Goal: Task Accomplishment & Management: Use online tool/utility

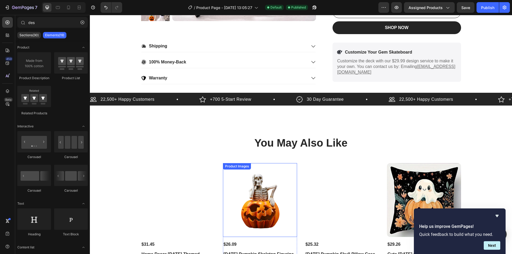
scroll to position [147, 0]
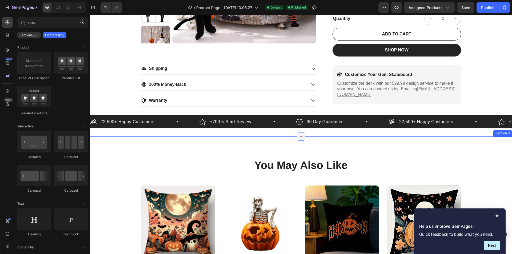
click at [299, 136] on icon at bounding box center [300, 136] width 2 height 2
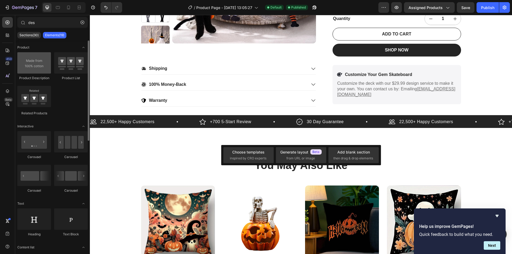
click at [30, 63] on div at bounding box center [34, 62] width 34 height 21
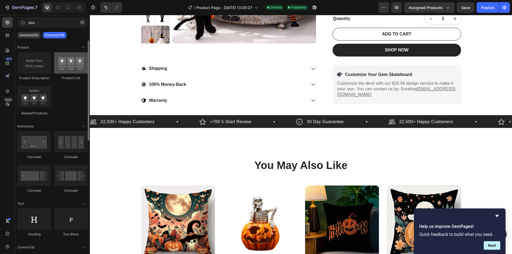
click at [74, 68] on div at bounding box center [71, 62] width 34 height 21
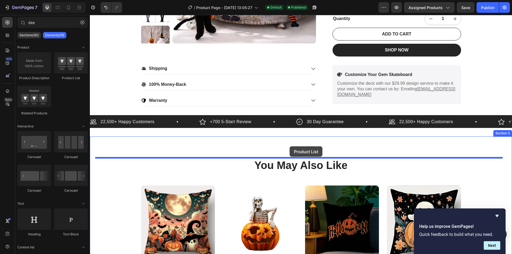
drag, startPoint x: 190, startPoint y: 90, endPoint x: 289, endPoint y: 146, distance: 114.7
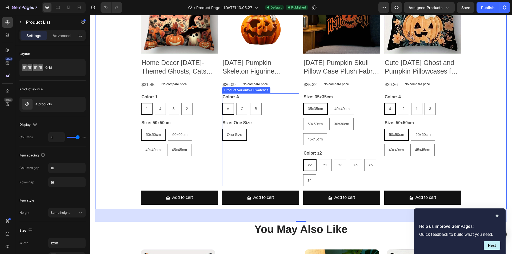
scroll to position [307, 0]
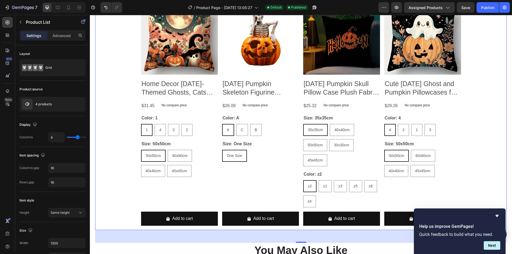
click at [487, 142] on div "Product Images Home Decor [DATE]-Themed Ghosts, Cats And Pumpkins Pillows Patte…" at bounding box center [300, 114] width 411 height 232
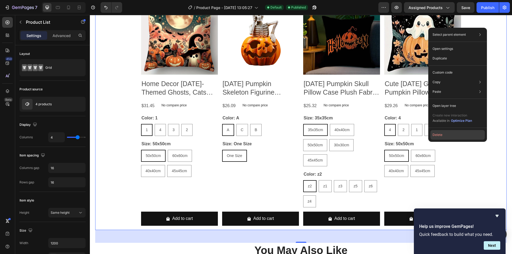
click at [459, 135] on button "Delete" at bounding box center [457, 135] width 54 height 10
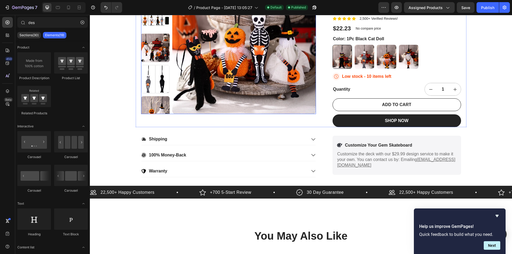
scroll to position [89, 0]
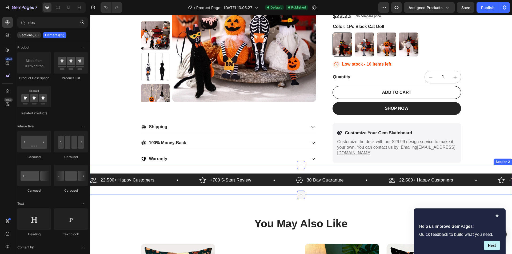
click at [299, 196] on icon at bounding box center [300, 194] width 2 height 2
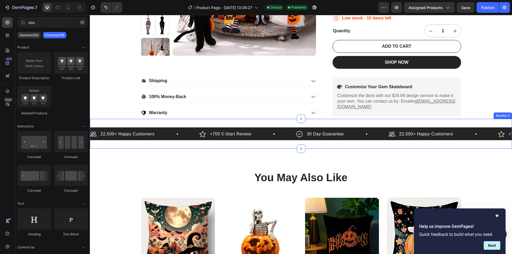
scroll to position [142, 0]
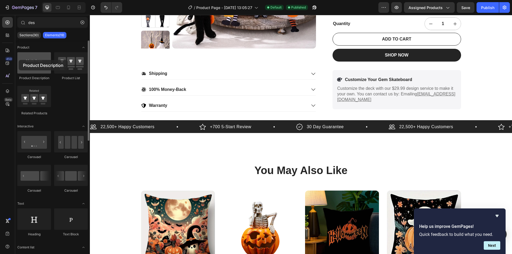
drag, startPoint x: 37, startPoint y: 63, endPoint x: 19, endPoint y: 60, distance: 18.1
click at [19, 60] on div at bounding box center [34, 62] width 34 height 21
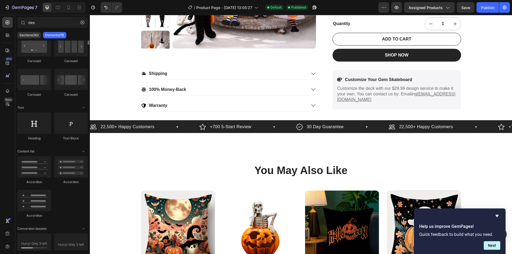
scroll to position [0, 0]
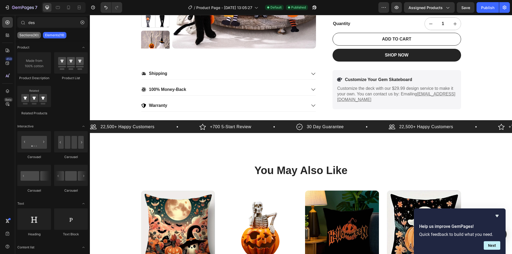
click at [27, 35] on p "Sections(30)" at bounding box center [28, 35] width 19 height 4
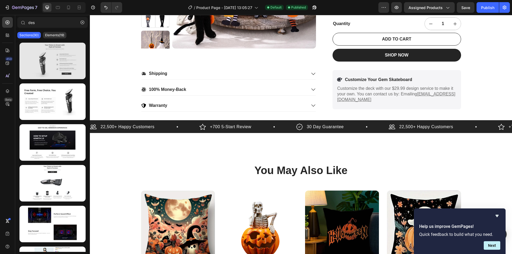
click at [59, 64] on div at bounding box center [52, 61] width 66 height 37
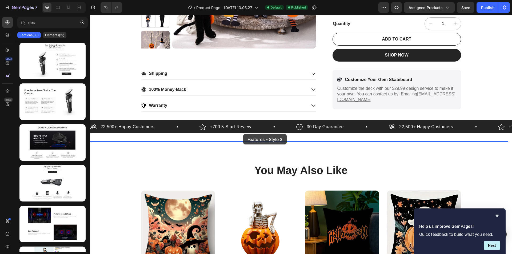
drag, startPoint x: 141, startPoint y: 72, endPoint x: 243, endPoint y: 134, distance: 119.0
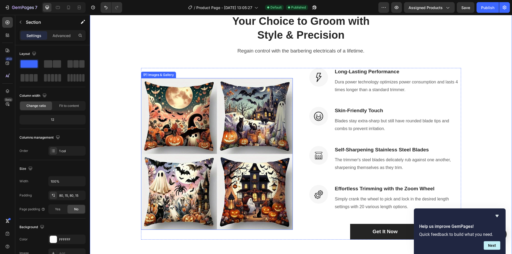
scroll to position [303, 0]
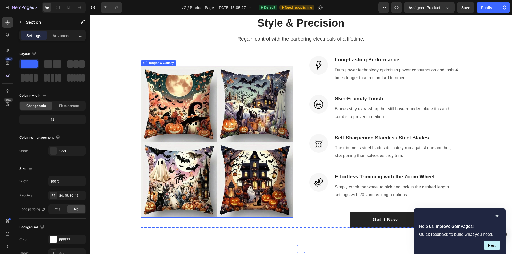
click at [208, 94] on img at bounding box center [217, 142] width 152 height 152
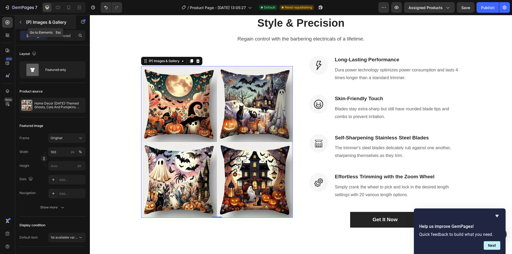
click at [22, 22] on icon "button" at bounding box center [20, 22] width 4 height 4
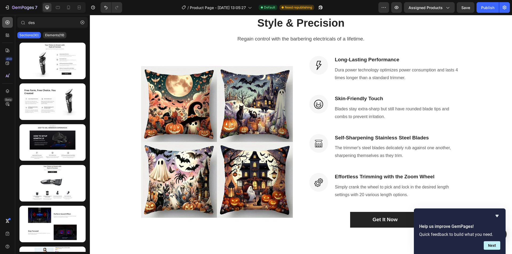
click at [7, 23] on icon at bounding box center [7, 22] width 2 height 2
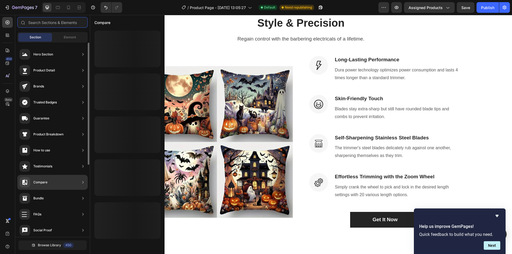
scroll to position [0, 0]
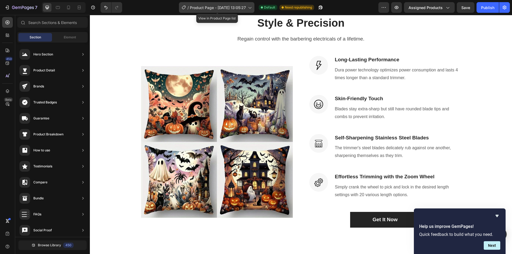
click at [236, 7] on span "Product Page - [DATE] 13:05:27" at bounding box center [218, 8] width 56 height 6
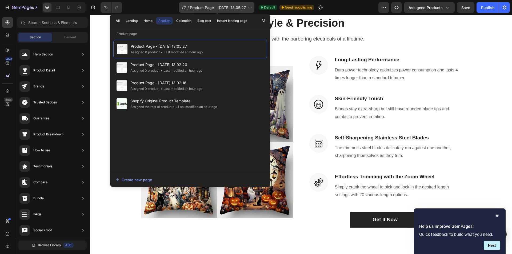
click at [236, 7] on span "Product Page - [DATE] 13:05:27" at bounding box center [218, 8] width 56 height 6
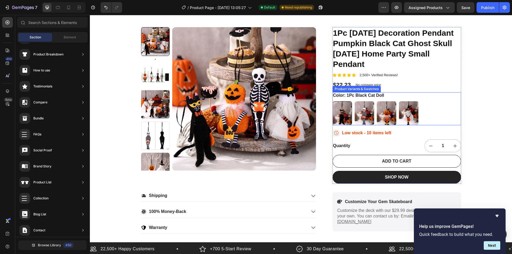
scroll to position [53, 0]
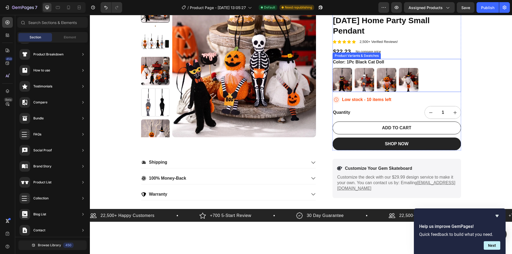
click at [380, 78] on img at bounding box center [385, 80] width 19 height 24
click at [376, 68] on input "1Pc Pumpkin Doll 1Pc Pumpkin Doll" at bounding box center [376, 68] width 0 height 0
radio input "true"
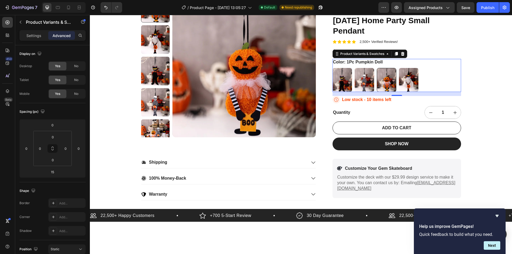
click at [399, 61] on div "Color: 1Pc Pumpkin Doll 1Pc Black Cat Doll 1Pc Black Cat Doll 1Pc Skeleton Doll…" at bounding box center [396, 75] width 128 height 33
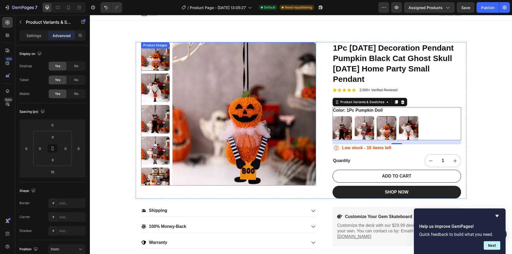
scroll to position [0, 0]
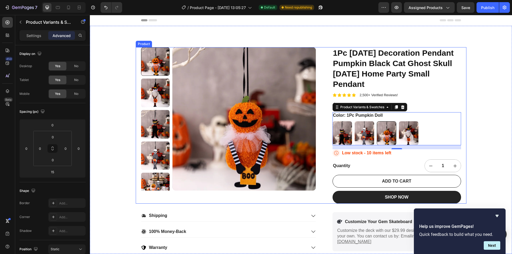
click at [333, 67] on h1 "1Pc [DATE] Decoration Pendant Pumpkin Black Cat Ghost Skull [DATE] Home Party S…" at bounding box center [396, 68] width 128 height 43
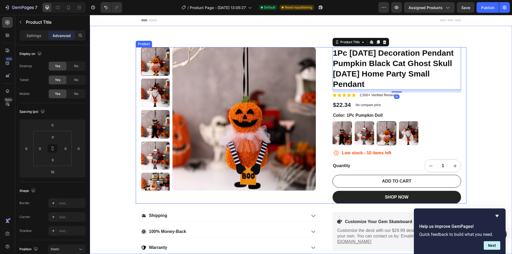
click at [323, 67] on div "Product Images 1Pc [DATE] Decoration Pendant Pumpkin Black Cat Ghost Skull [DAT…" at bounding box center [301, 125] width 330 height 156
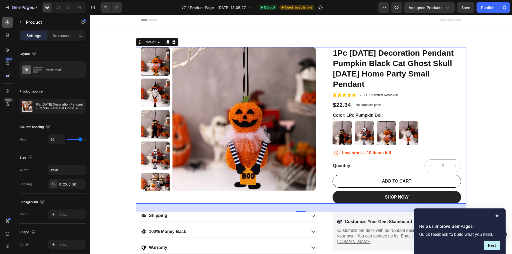
click at [11, 22] on div at bounding box center [7, 22] width 11 height 11
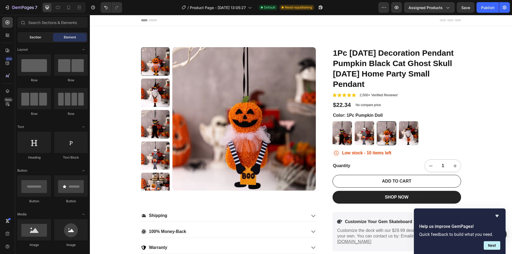
click at [44, 36] on div "Section" at bounding box center [35, 37] width 34 height 9
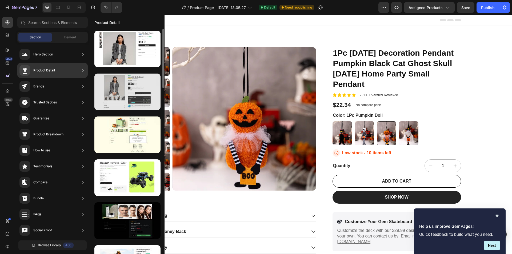
click at [136, 96] on div at bounding box center [127, 92] width 66 height 37
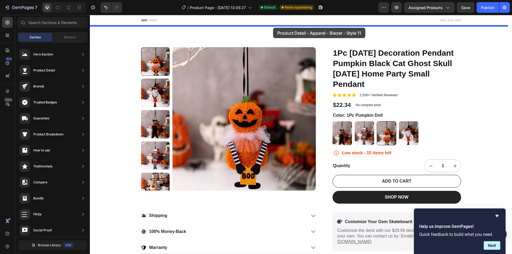
drag, startPoint x: 220, startPoint y: 111, endPoint x: 273, endPoint y: 28, distance: 98.7
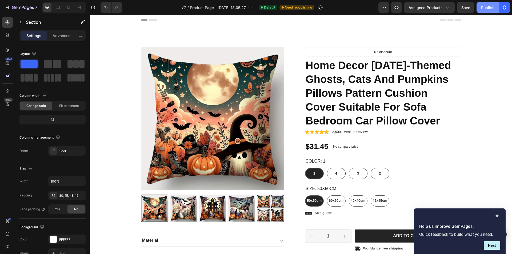
click at [482, 6] on div "Publish" at bounding box center [487, 8] width 13 height 6
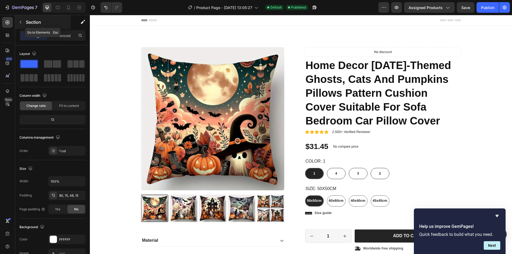
click at [22, 24] on icon "button" at bounding box center [20, 22] width 4 height 4
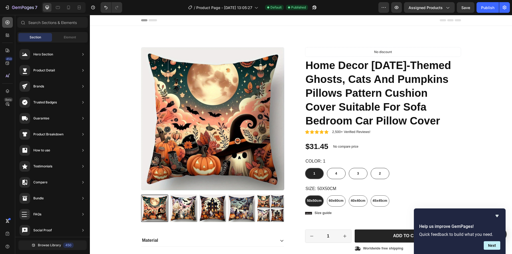
click at [9, 23] on icon at bounding box center [7, 22] width 5 height 5
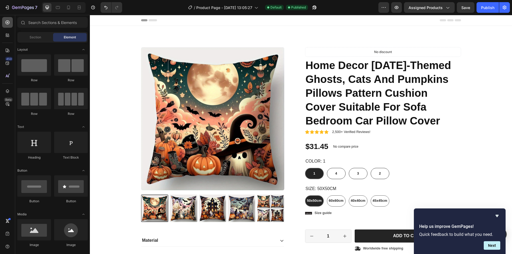
click at [9, 21] on icon at bounding box center [7, 22] width 5 height 5
click at [34, 37] on span "Section" at bounding box center [35, 37] width 11 height 5
